Goal: Task Accomplishment & Management: Use online tool/utility

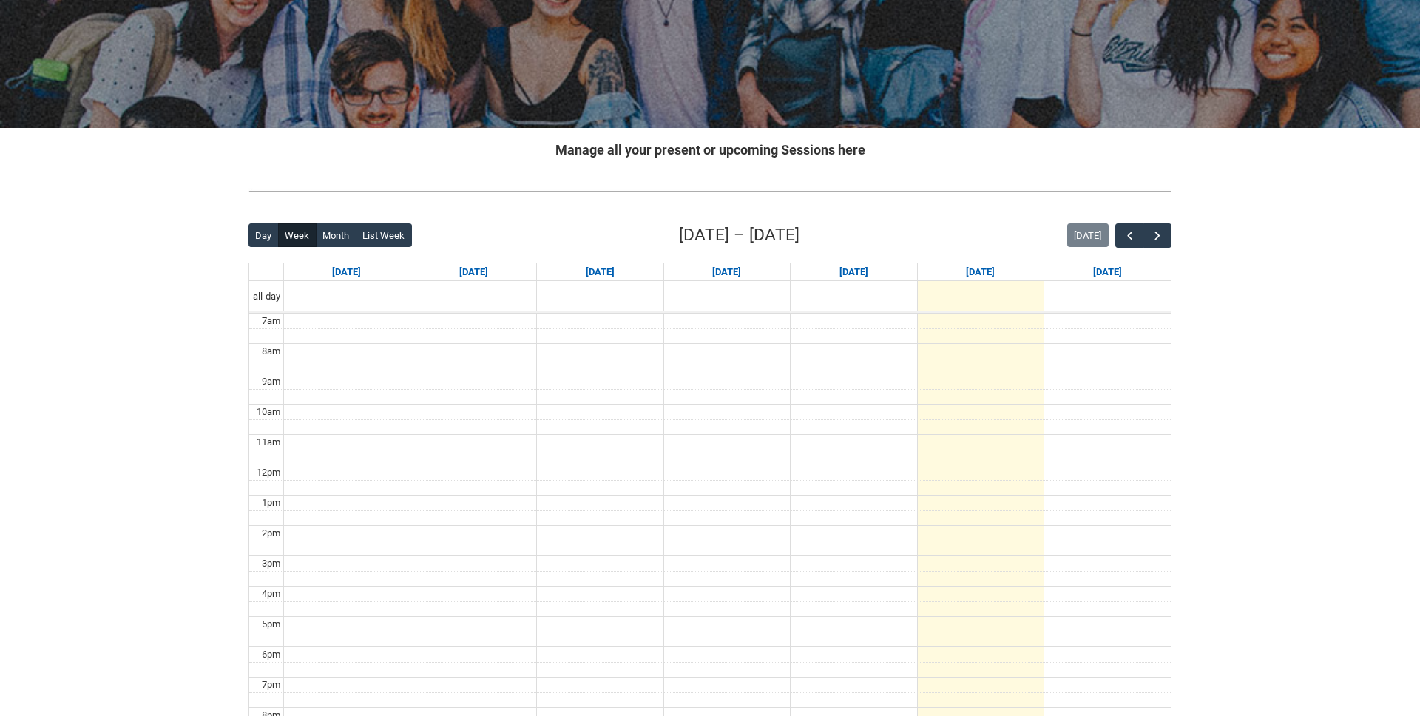
scroll to position [170, 0]
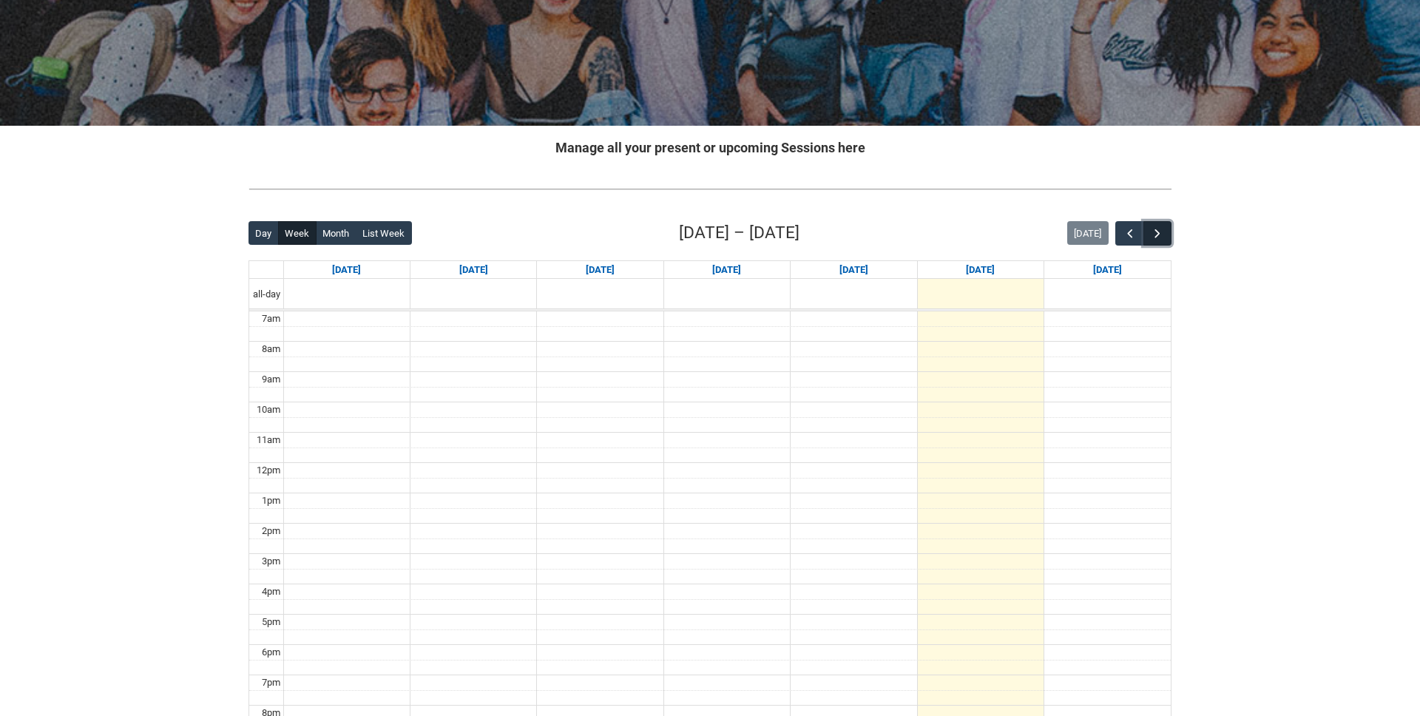
click at [1162, 237] on span "button" at bounding box center [1157, 233] width 15 height 15
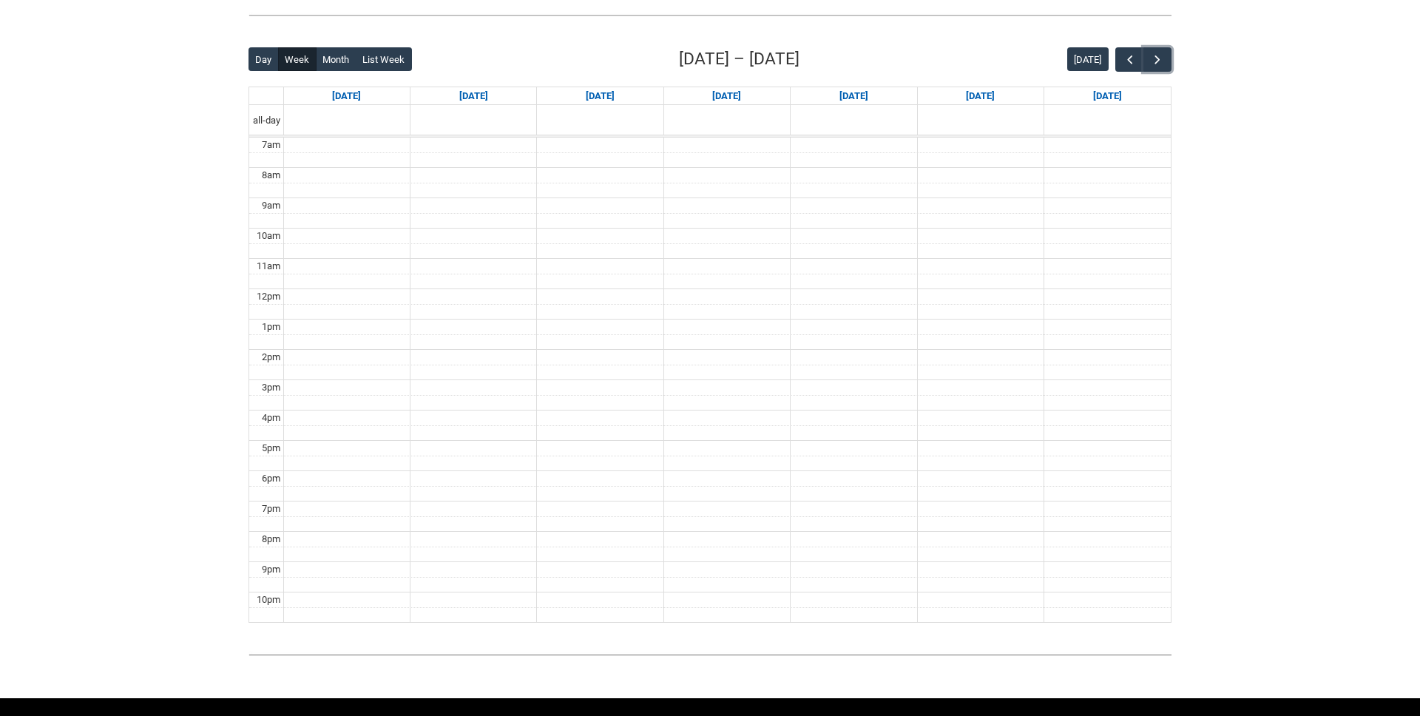
scroll to position [347, 0]
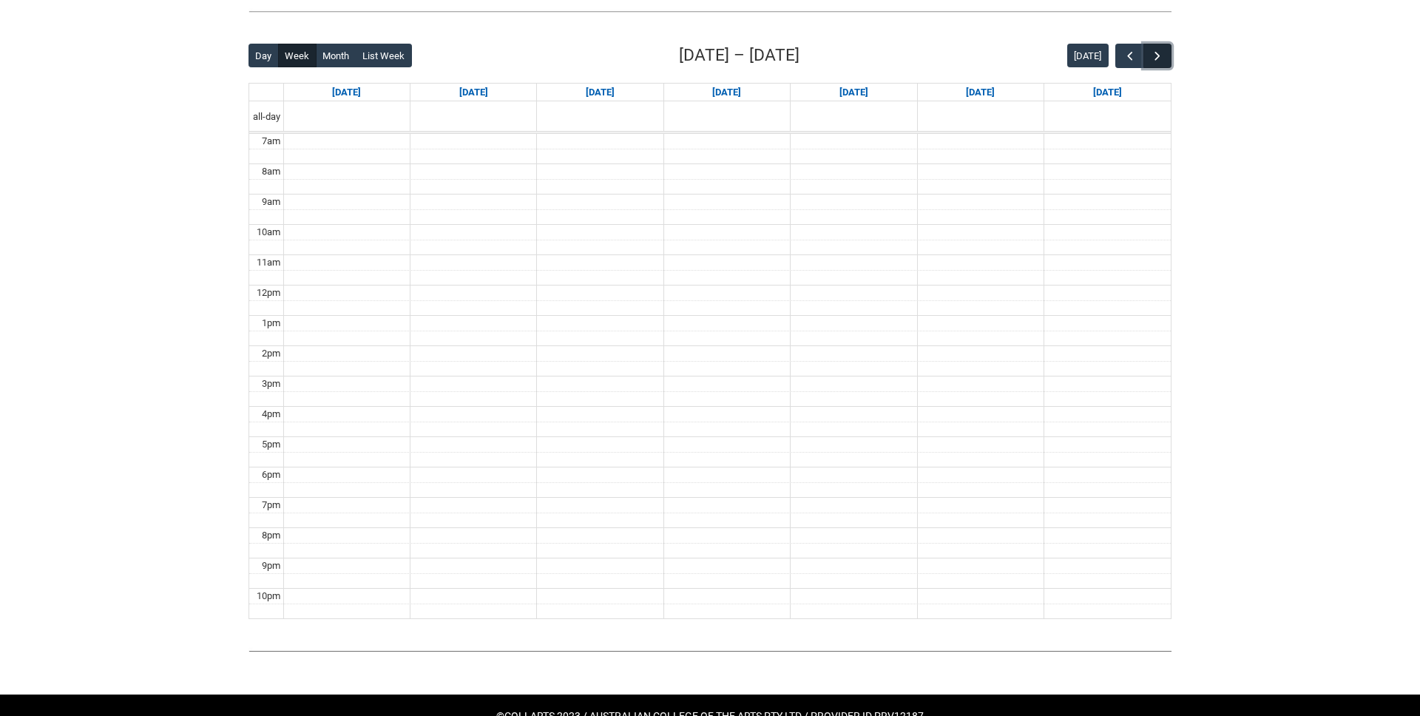
click at [1156, 60] on span "button" at bounding box center [1157, 56] width 15 height 15
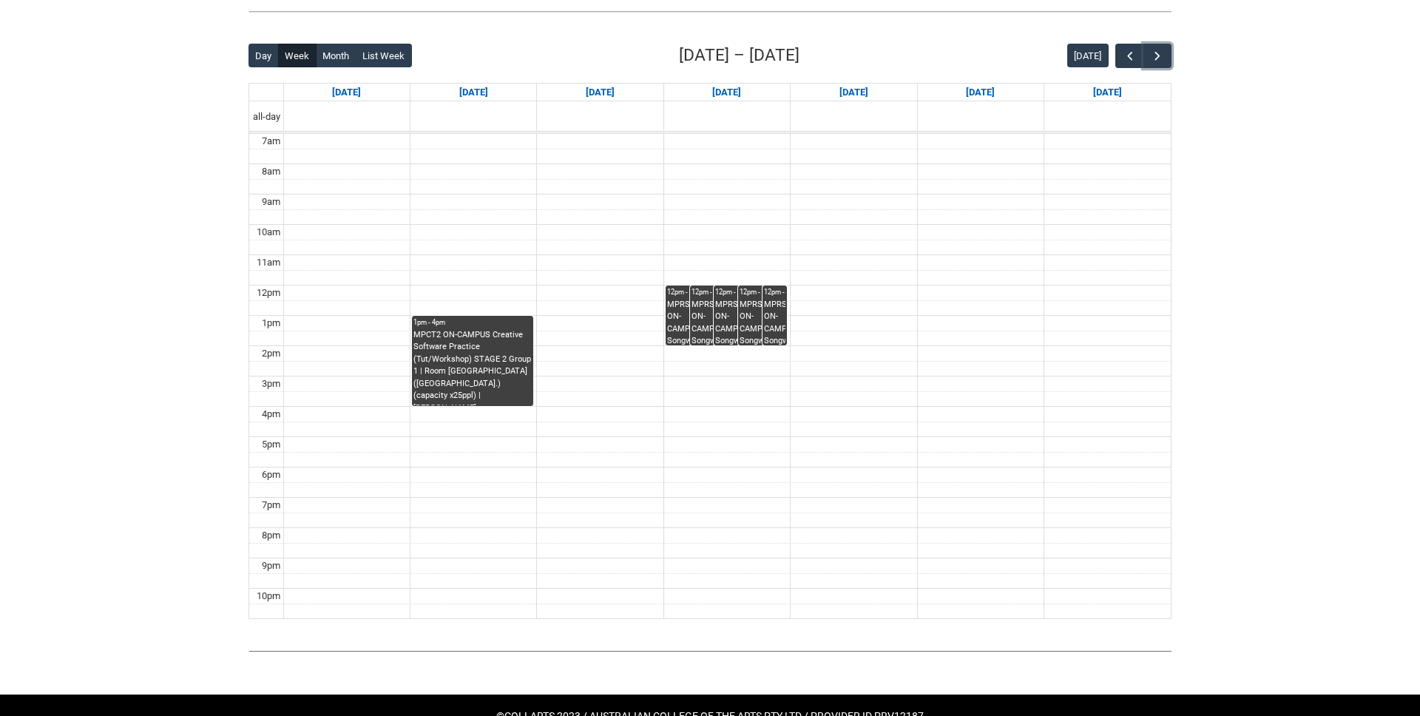
click at [708, 314] on div "MPRSPR3 ON-CAMPUS Songwriter Producer WED 12:00-2:00 | Ensemble Room 4 (Brunswi…" at bounding box center [714, 322] width 46 height 47
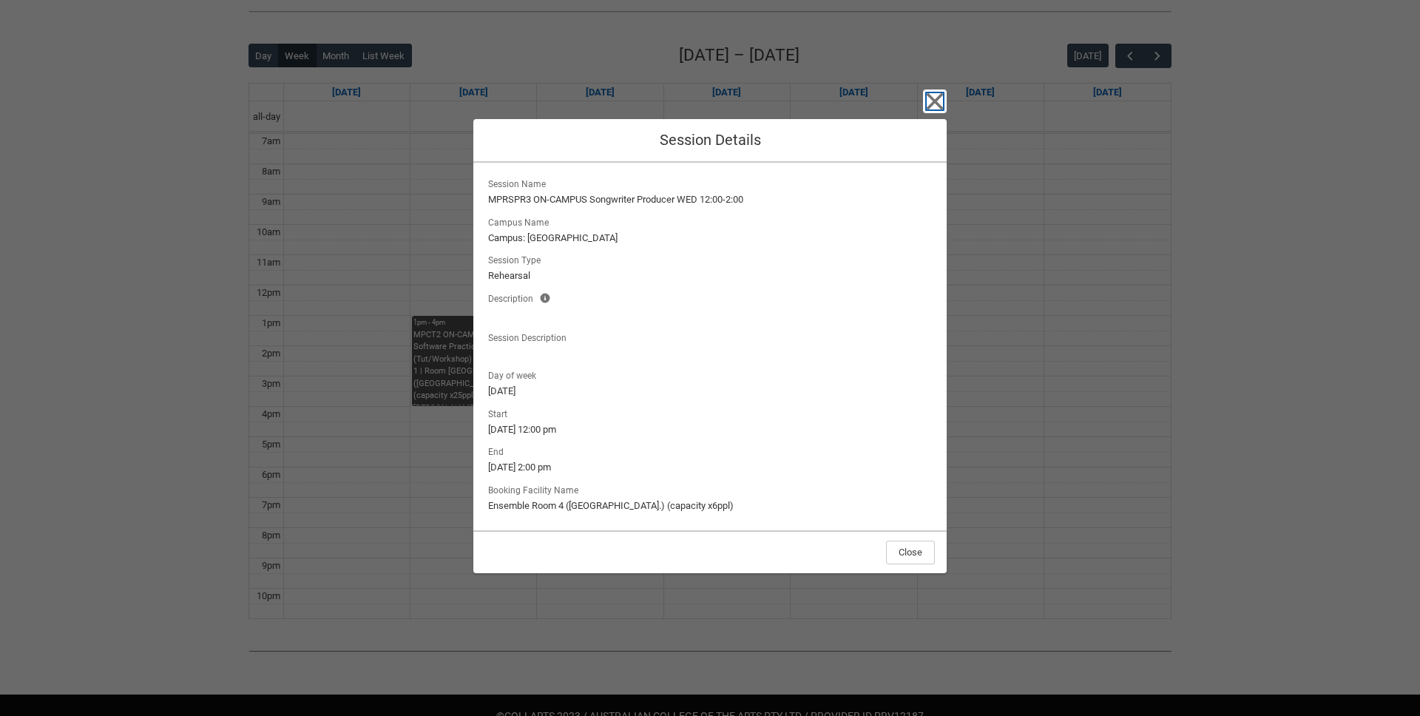
click at [938, 105] on icon "button" at bounding box center [934, 101] width 17 height 17
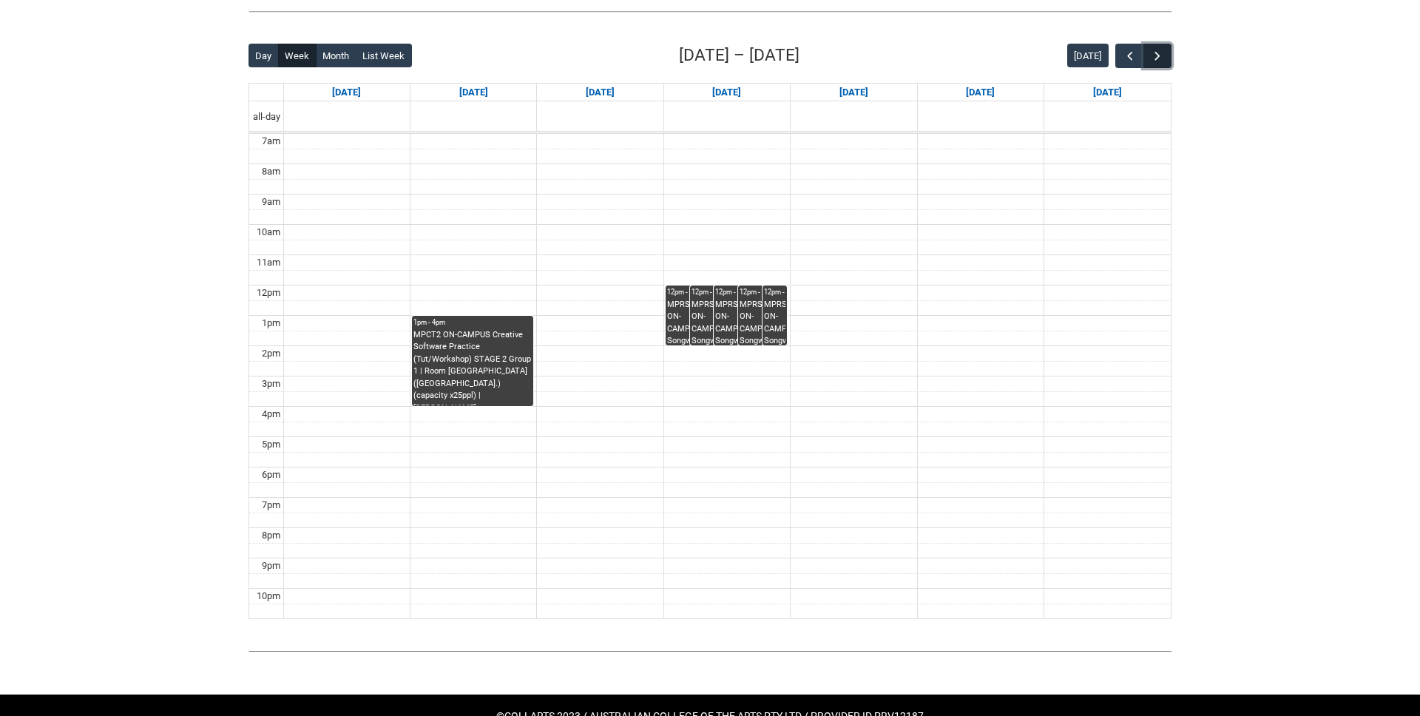
click at [1159, 54] on span "button" at bounding box center [1157, 56] width 15 height 15
click at [1127, 52] on span "button" at bounding box center [1129, 56] width 15 height 15
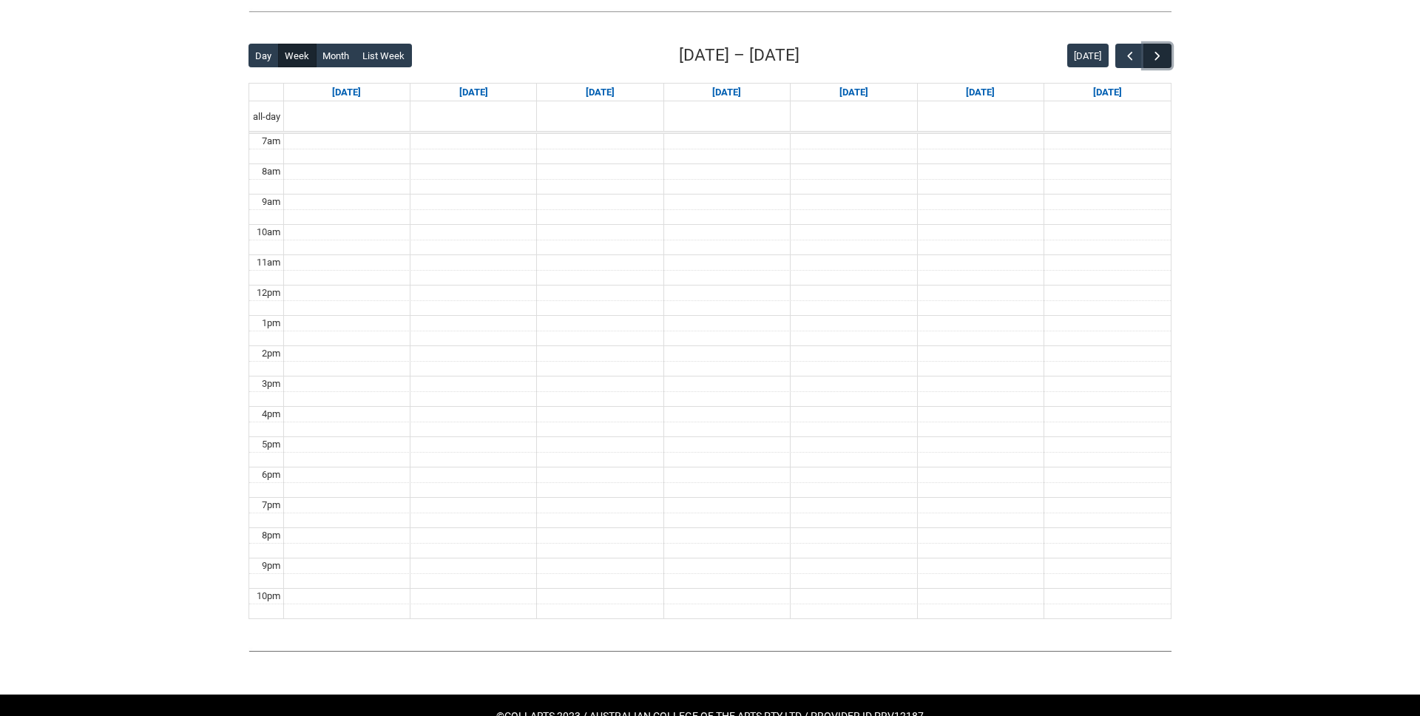
click at [1156, 57] on span "button" at bounding box center [1157, 56] width 15 height 15
